Goal: Task Accomplishment & Management: Manage account settings

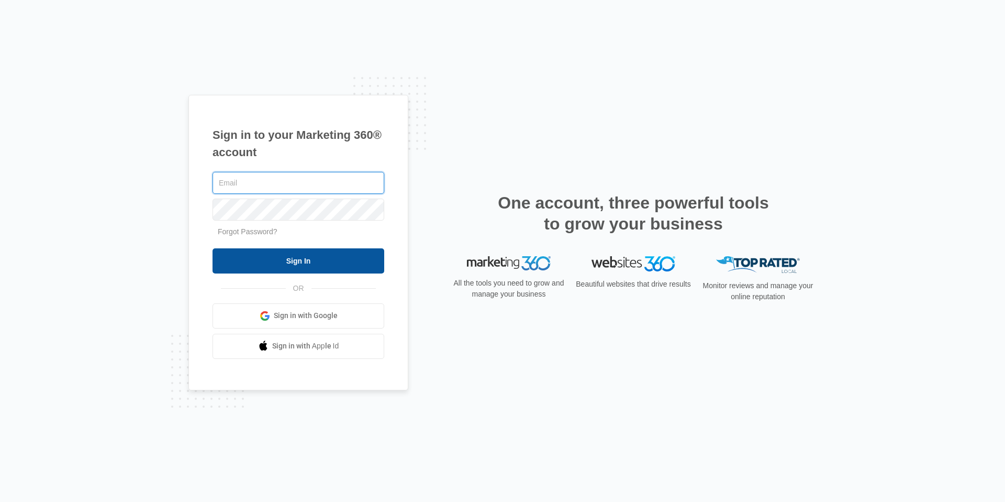
type input "[EMAIL_ADDRESS][DOMAIN_NAME]"
click at [303, 264] on input "Sign In" at bounding box center [299, 260] width 172 height 25
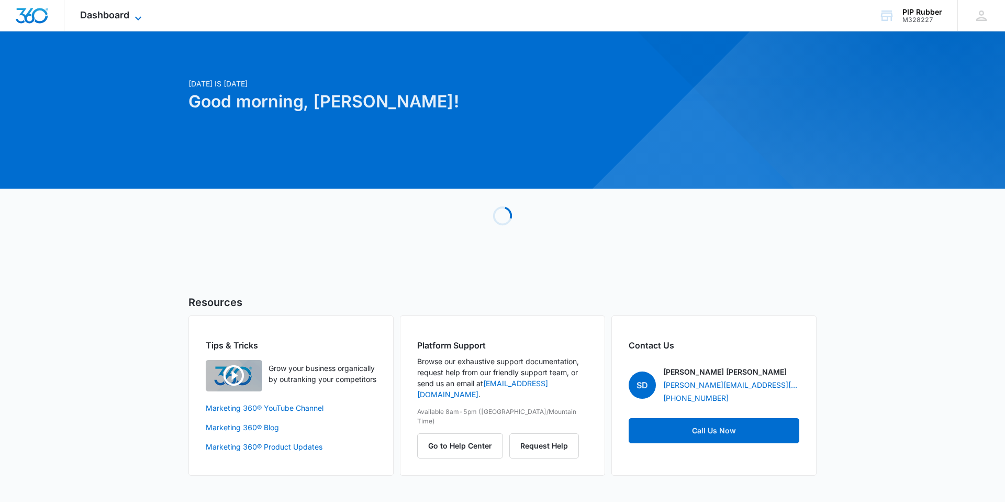
click at [118, 14] on span "Dashboard" at bounding box center [104, 14] width 49 height 11
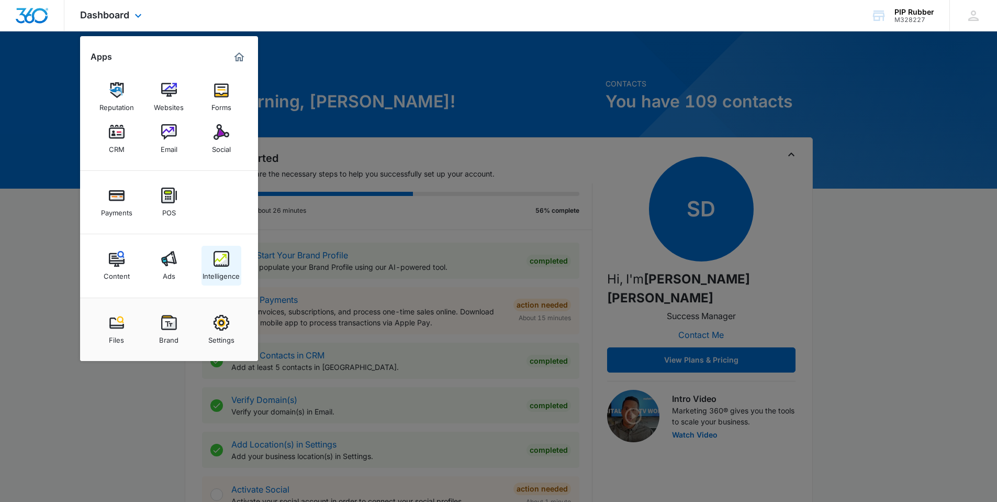
click at [221, 267] on div "Intelligence" at bounding box center [221, 274] width 37 height 14
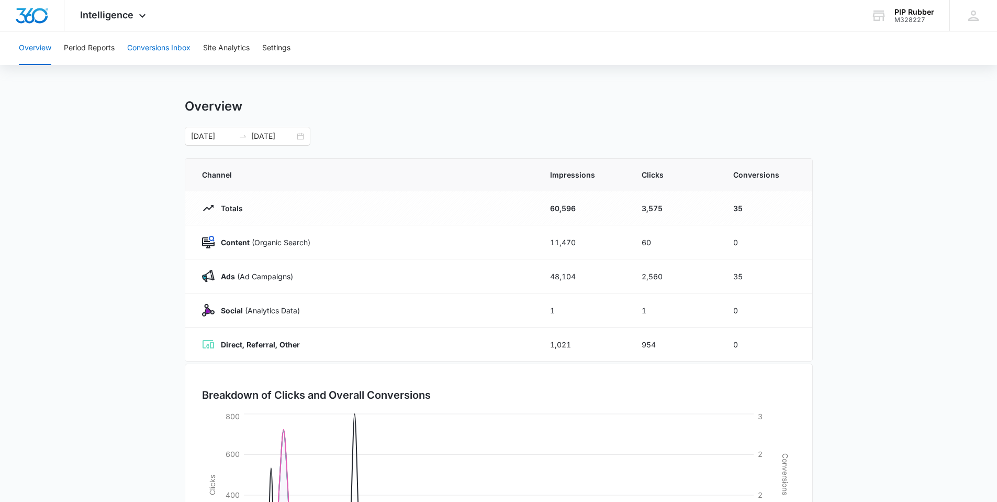
click at [134, 51] on button "Conversions Inbox" at bounding box center [158, 48] width 63 height 34
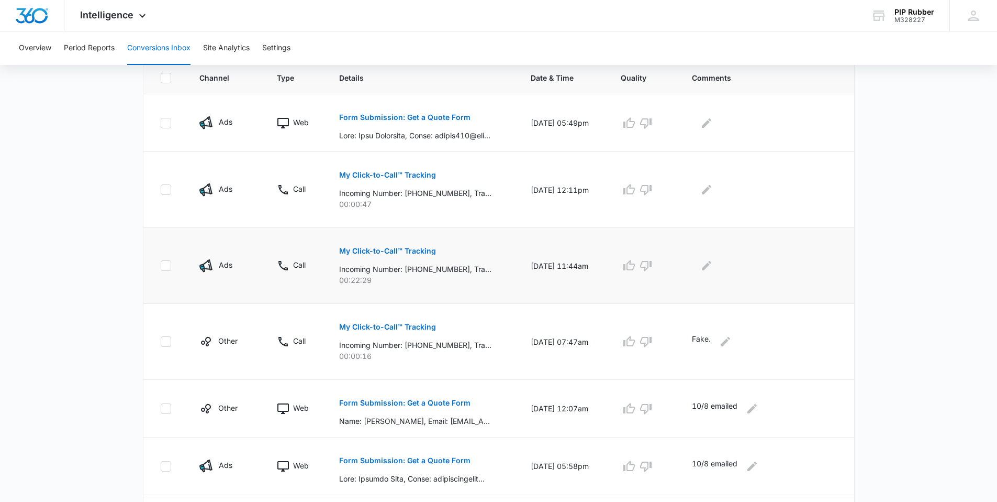
scroll to position [246, 0]
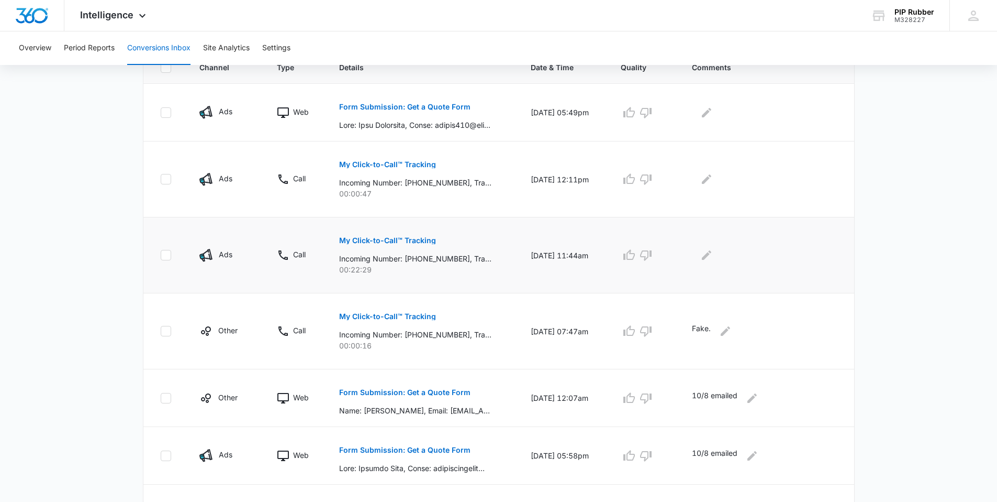
click at [382, 240] on p "My Click-to-Call™ Tracking" at bounding box center [387, 240] width 97 height 7
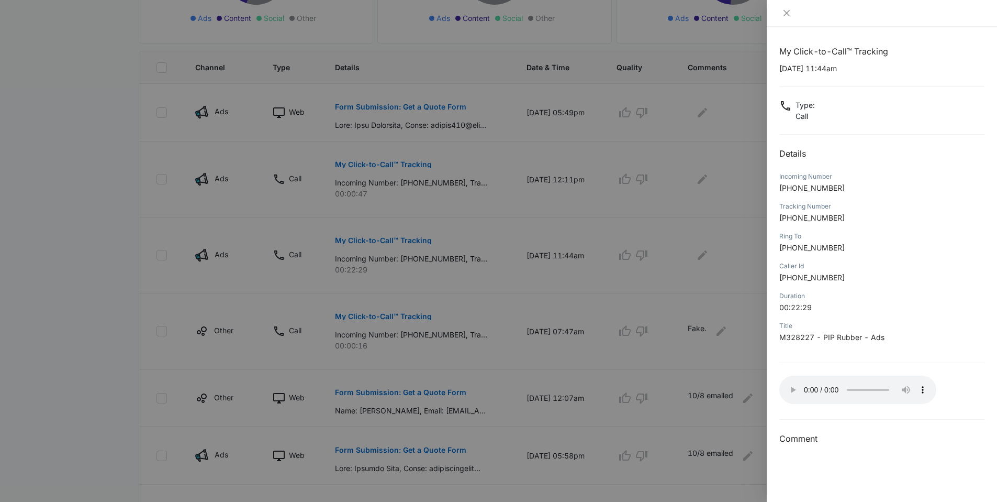
click at [536, 203] on div at bounding box center [498, 251] width 997 height 502
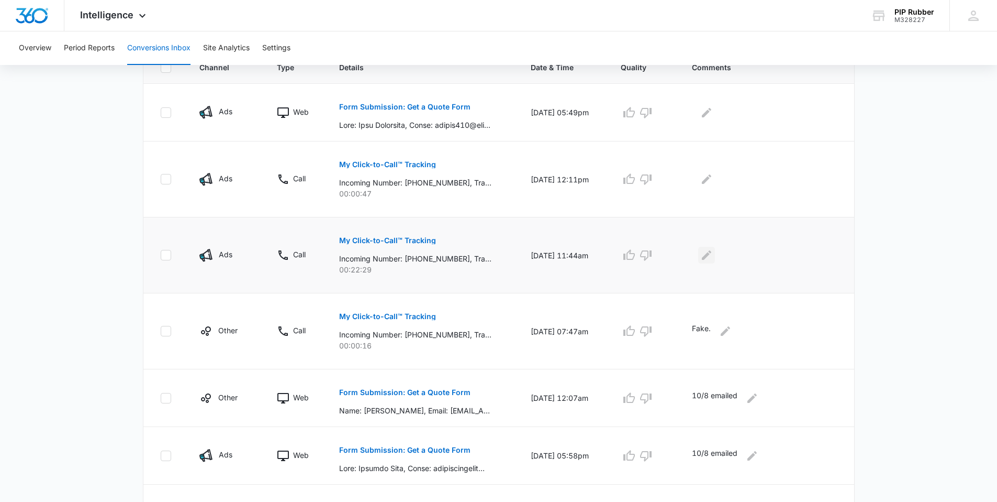
click at [713, 251] on icon "Edit Comments" at bounding box center [707, 255] width 13 height 13
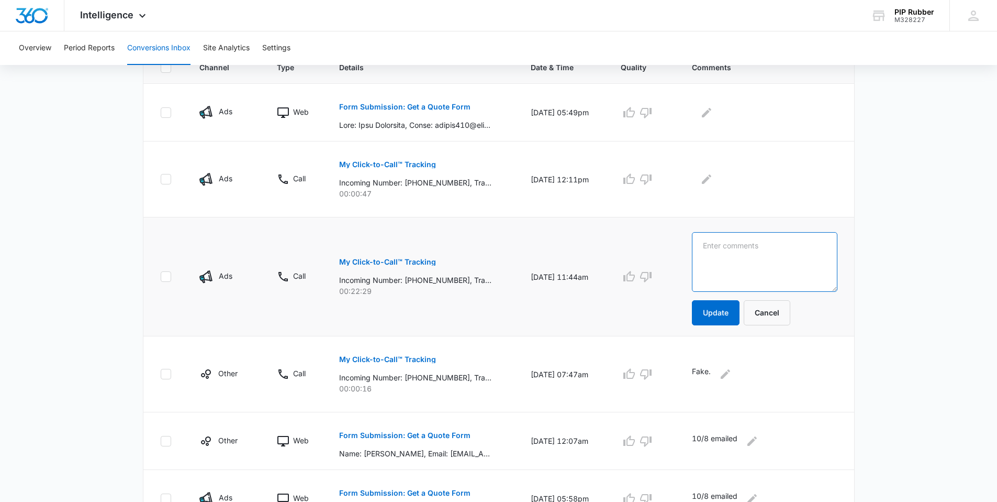
click at [715, 256] on textarea at bounding box center [765, 262] width 146 height 60
type textarea "Monkey King Sacramento art"
click at [726, 313] on button "Update" at bounding box center [716, 312] width 48 height 25
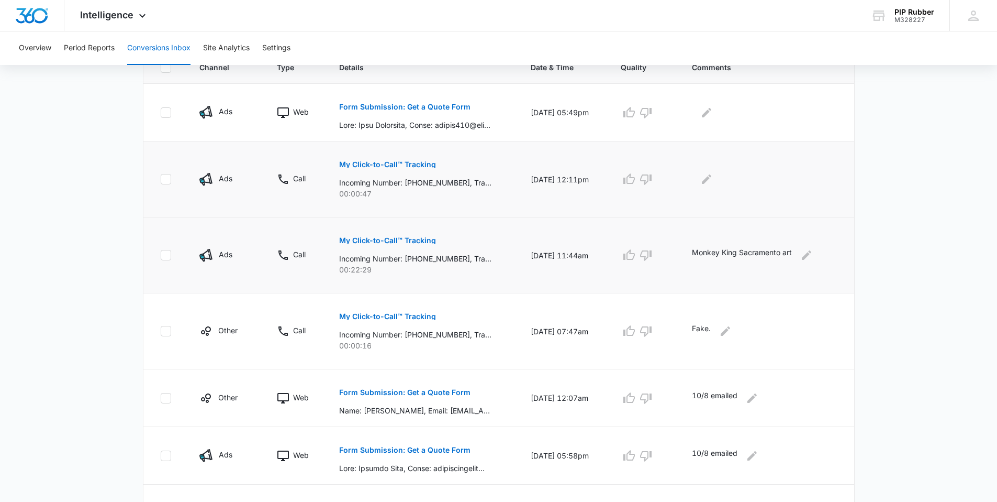
click at [371, 161] on p "My Click-to-Call™ Tracking" at bounding box center [387, 164] width 97 height 7
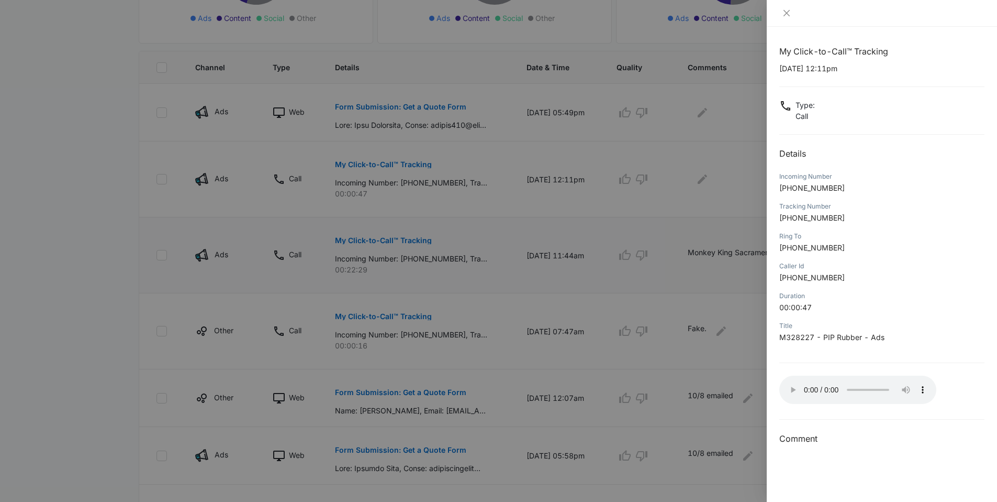
click at [582, 201] on div at bounding box center [498, 251] width 997 height 502
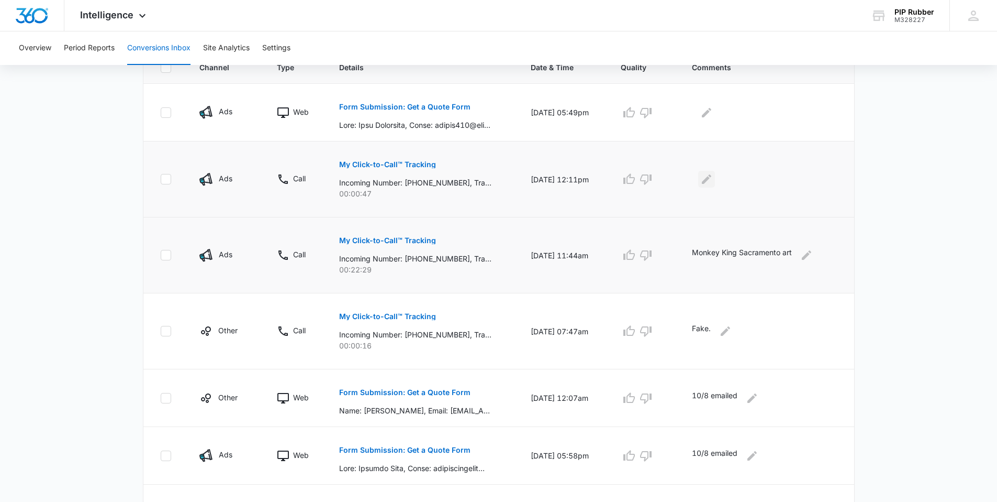
click at [712, 177] on icon "Edit Comments" at bounding box center [706, 178] width 9 height 9
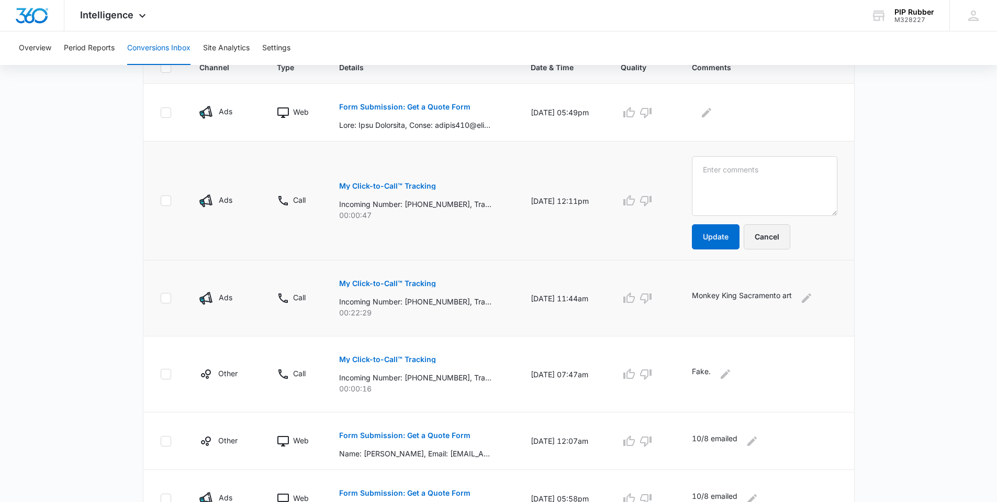
click at [779, 230] on button "Cancel" at bounding box center [767, 236] width 47 height 25
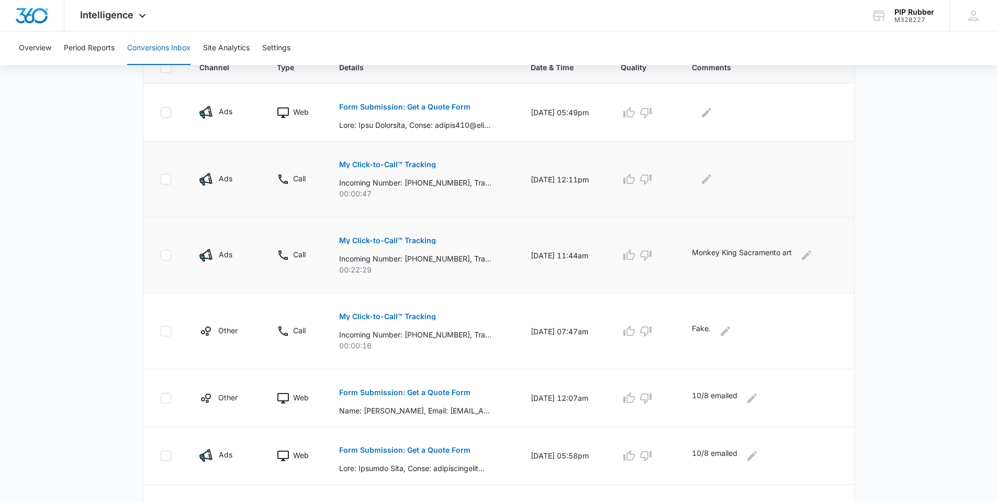
click at [412, 170] on button "My Click-to-Call™ Tracking" at bounding box center [387, 164] width 97 height 25
